Goal: Task Accomplishment & Management: Use online tool/utility

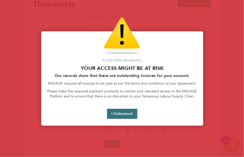
click at [109, 114] on button "I Understand" at bounding box center [122, 114] width 30 height 10
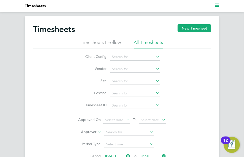
click at [216, 3] on svg-icon "Main navigation" at bounding box center [217, 6] width 4 height 6
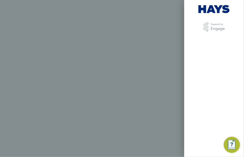
click at [212, 34] on div ".st0{fill:#C0C1C2;} Powered by Engage" at bounding box center [213, 29] width 31 height 14
click at [215, 26] on span "Powered by" at bounding box center [217, 24] width 14 height 4
click at [201, 8] on img at bounding box center [214, 9] width 32 height 8
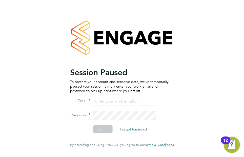
click at [104, 104] on input at bounding box center [124, 101] width 62 height 9
type input "Katie.Macpherson@hays.com"
click at [104, 131] on button "Sign In" at bounding box center [102, 129] width 19 height 8
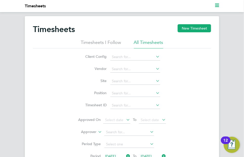
click at [216, 5] on icon "Main navigation" at bounding box center [217, 5] width 4 height 4
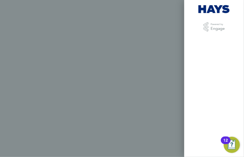
click at [213, 48] on div ".st0{fill:#C0C1C2;} Powered by Engage" at bounding box center [214, 78] width 60 height 157
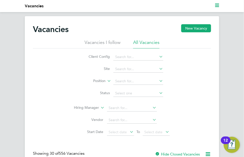
click at [215, 6] on polygon "Main navigation" at bounding box center [217, 6] width 4 height 1
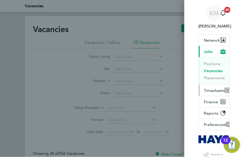
click at [210, 89] on span "Timesheets" at bounding box center [214, 90] width 21 height 5
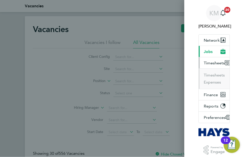
click at [213, 63] on span "Timesheets" at bounding box center [214, 63] width 21 height 5
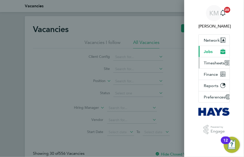
click at [214, 63] on span "Timesheets" at bounding box center [214, 63] width 21 height 5
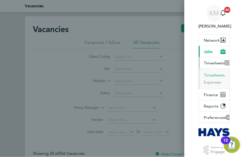
click at [214, 75] on button "Timesheets" at bounding box center [214, 75] width 21 height 5
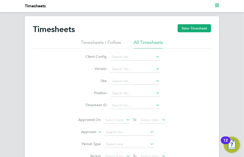
click at [155, 57] on icon at bounding box center [155, 56] width 0 height 7
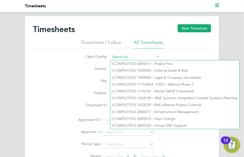
click at [134, 58] on input at bounding box center [135, 57] width 50 height 7
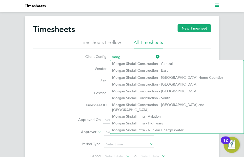
type input "morg"
click at [155, 57] on icon at bounding box center [155, 56] width 0 height 7
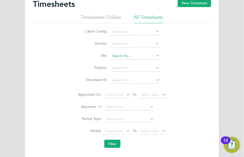
click at [123, 55] on input at bounding box center [135, 56] width 50 height 7
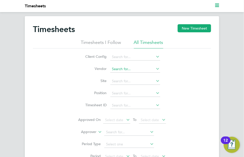
click at [134, 70] on input at bounding box center [135, 69] width 50 height 7
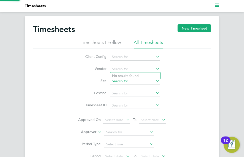
click at [127, 81] on input at bounding box center [135, 81] width 50 height 7
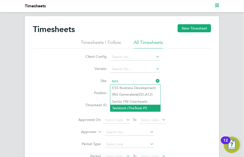
click at [139, 108] on b "Tors" at bounding box center [138, 108] width 7 height 4
type input "Tavistock (The Tors) P2"
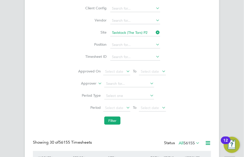
scroll to position [51, 0]
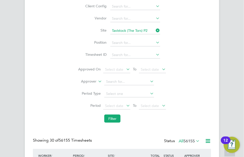
click at [125, 104] on icon at bounding box center [125, 105] width 0 height 7
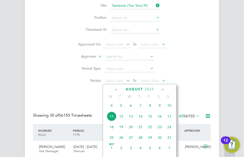
scroll to position [176, 0]
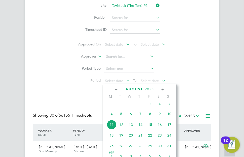
click at [112, 119] on span "4" at bounding box center [112, 114] width 10 height 10
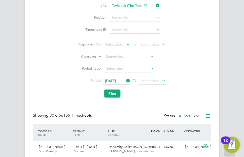
click at [116, 80] on span "[DATE]" at bounding box center [110, 81] width 11 height 5
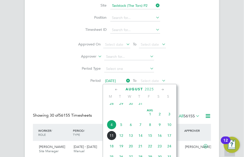
click at [159, 118] on span "2" at bounding box center [160, 114] width 10 height 10
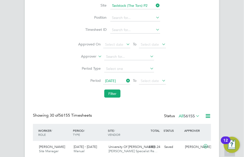
click at [161, 79] on icon at bounding box center [161, 80] width 0 height 7
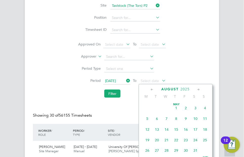
scroll to position [176, 0]
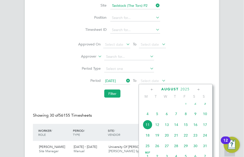
click at [185, 118] on span "8" at bounding box center [186, 114] width 10 height 10
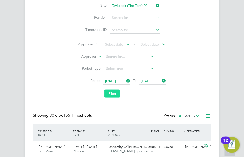
click at [116, 94] on button "Filter" at bounding box center [112, 94] width 16 height 8
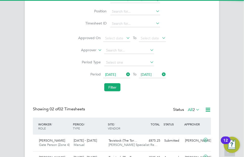
scroll to position [120, 0]
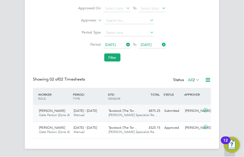
click at [204, 109] on icon at bounding box center [206, 111] width 6 height 4
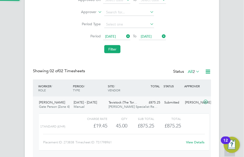
scroll to position [9, 40]
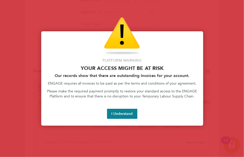
click at [124, 113] on button "I Understand" at bounding box center [122, 114] width 30 height 10
click at [120, 116] on button "I Understand" at bounding box center [122, 114] width 30 height 10
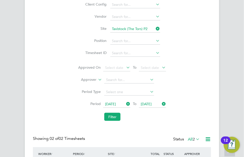
scroll to position [40, 0]
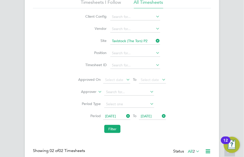
click at [155, 40] on icon at bounding box center [155, 40] width 0 height 7
click at [140, 42] on input at bounding box center [135, 41] width 50 height 7
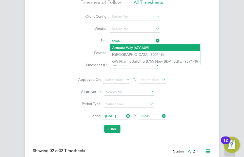
click at [133, 48] on li "Arma da Way (67CA09)" at bounding box center [155, 48] width 90 height 7
type input "Armada Way (67CA09)"
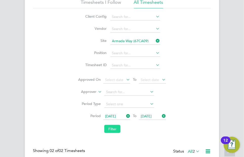
click at [112, 131] on button "Filter" at bounding box center [112, 129] width 16 height 8
